Goal: Task Accomplishment & Management: Complete application form

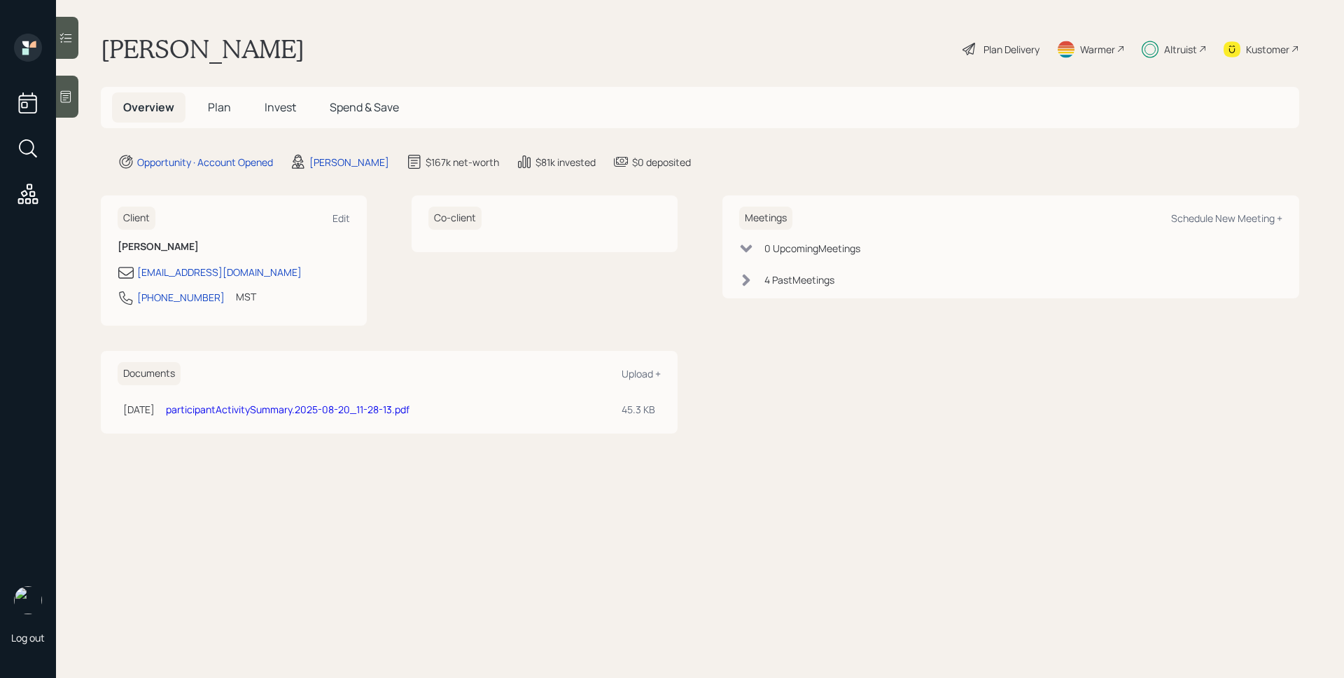
click at [232, 116] on h5 "Plan" at bounding box center [219, 107] width 45 height 30
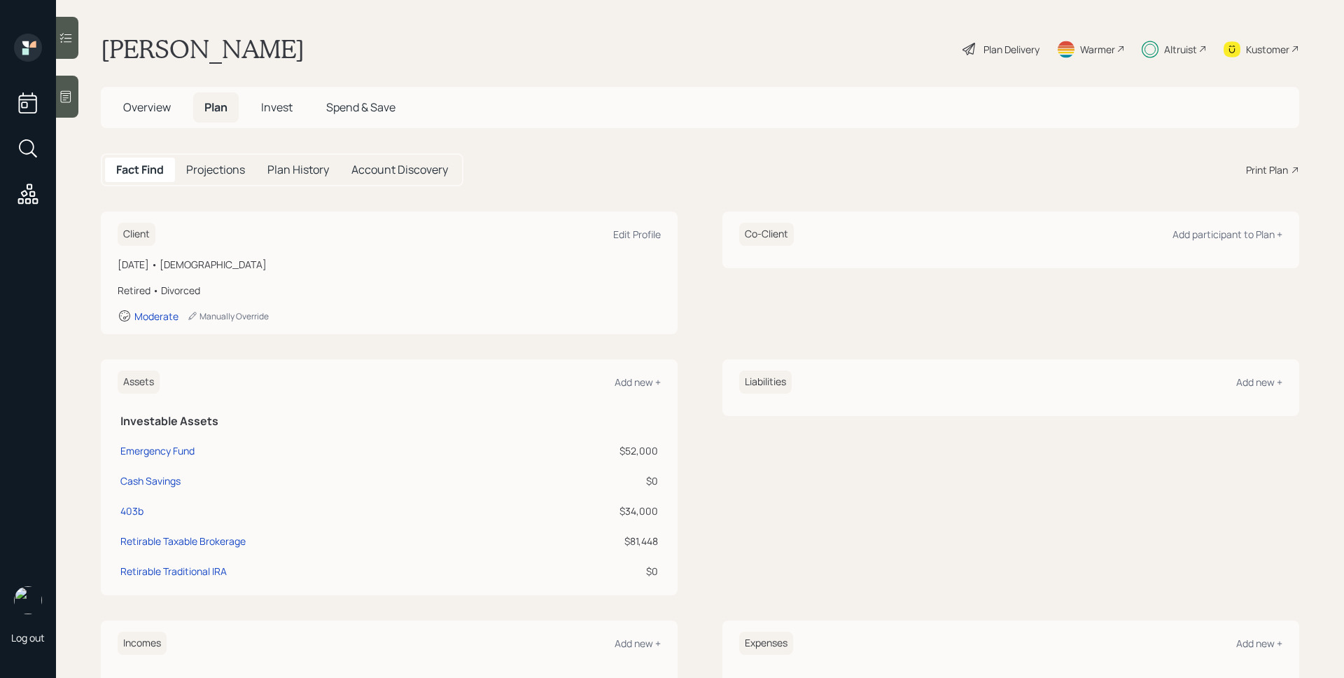
click at [1170, 42] on div "Altruist" at bounding box center [1180, 49] width 33 height 15
